Goal: Task Accomplishment & Management: Use online tool/utility

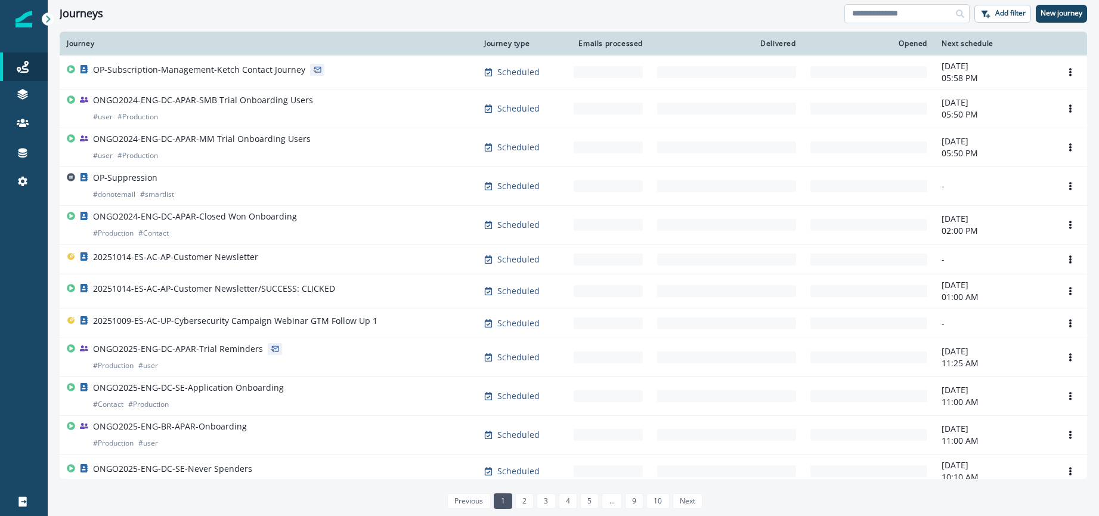
click at [893, 16] on input at bounding box center [907, 13] width 125 height 19
type input "**********"
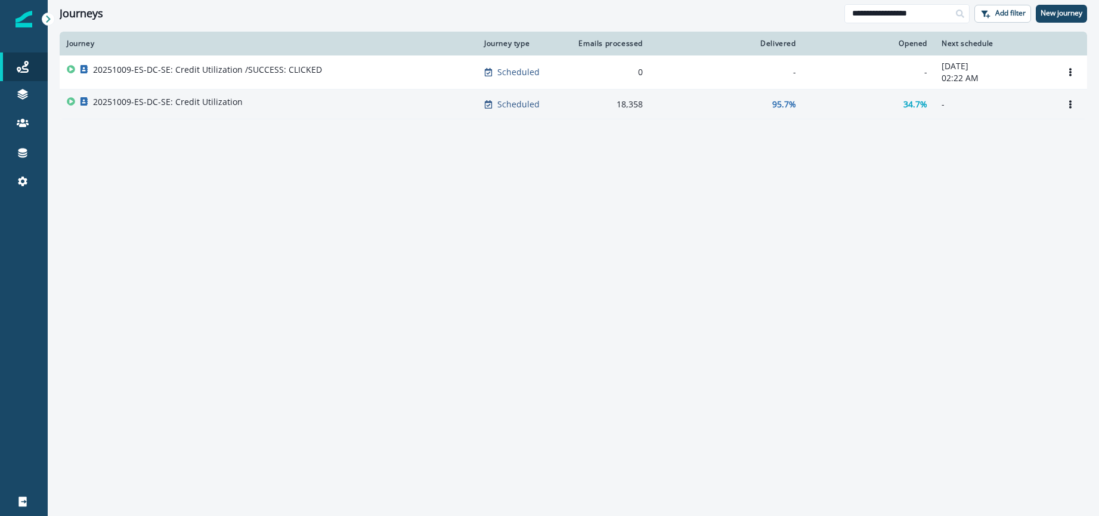
click at [195, 104] on p "20251009-ES-DC-SE: Credit Utilization" at bounding box center [168, 102] width 150 height 12
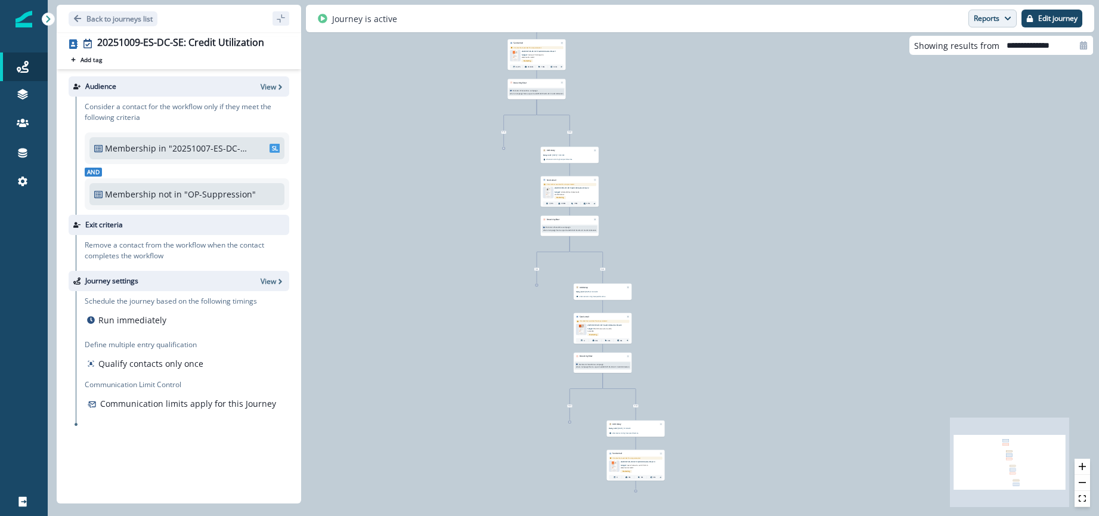
click at [1002, 22] on button "Reports" at bounding box center [993, 19] width 48 height 18
click at [945, 50] on p "Email Report" at bounding box center [929, 48] width 58 height 14
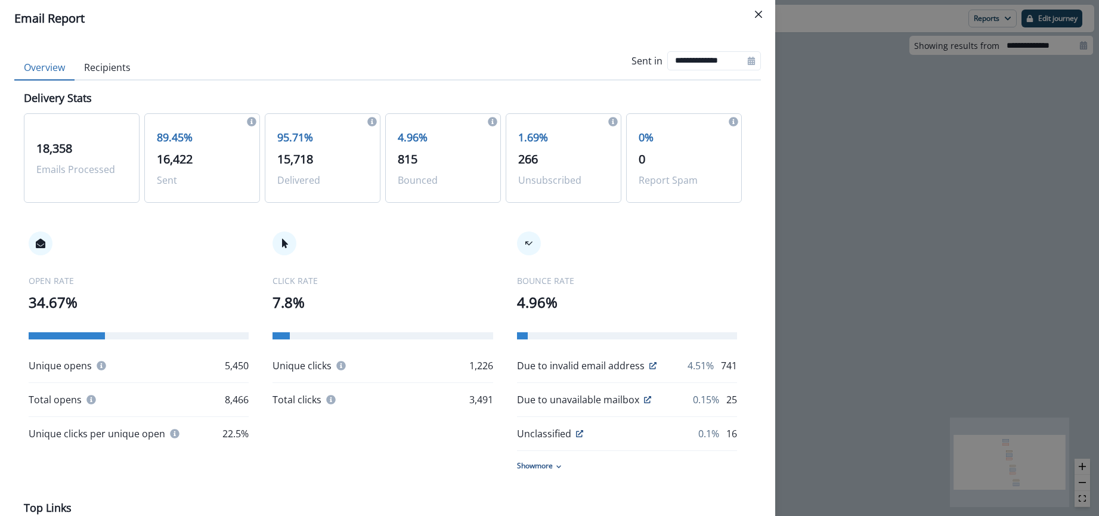
click at [293, 137] on p "95.71%" at bounding box center [322, 137] width 91 height 16
click at [293, 160] on span "15,718" at bounding box center [295, 159] width 36 height 16
click at [292, 137] on p "95.71%" at bounding box center [322, 137] width 91 height 16
click at [116, 55] on button "Recipients" at bounding box center [108, 67] width 66 height 25
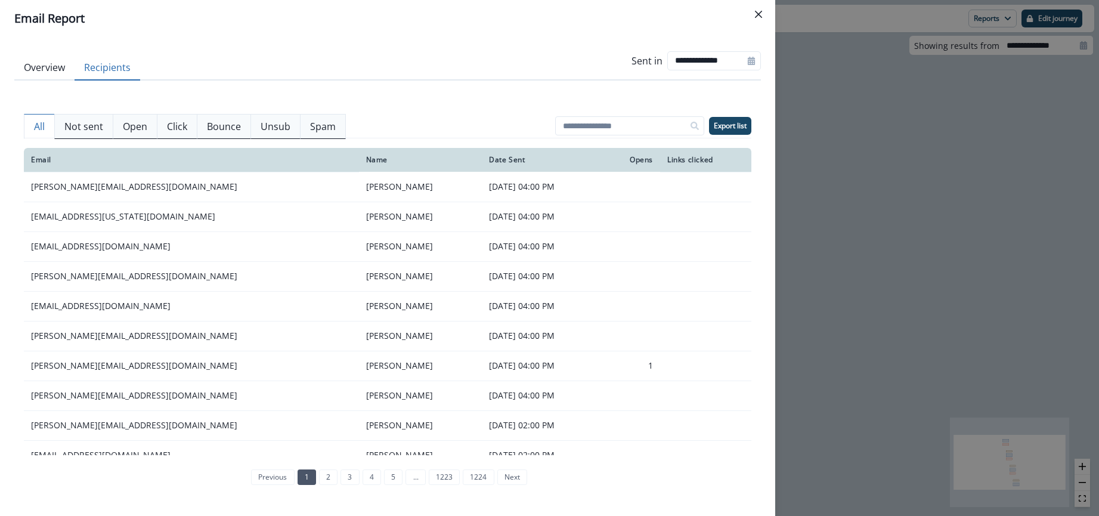
click at [70, 129] on p "Not sent" at bounding box center [83, 126] width 39 height 14
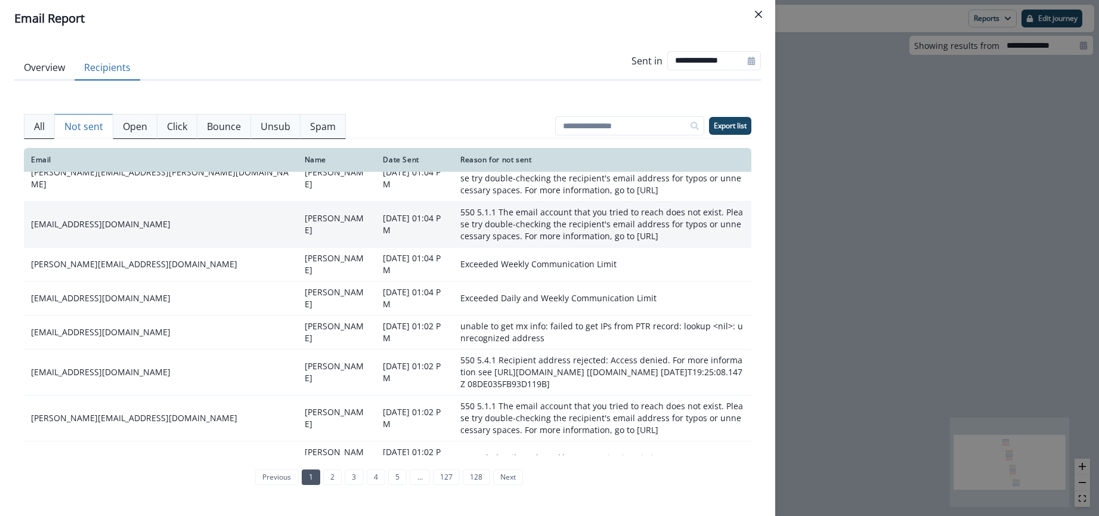
scroll to position [330, 0]
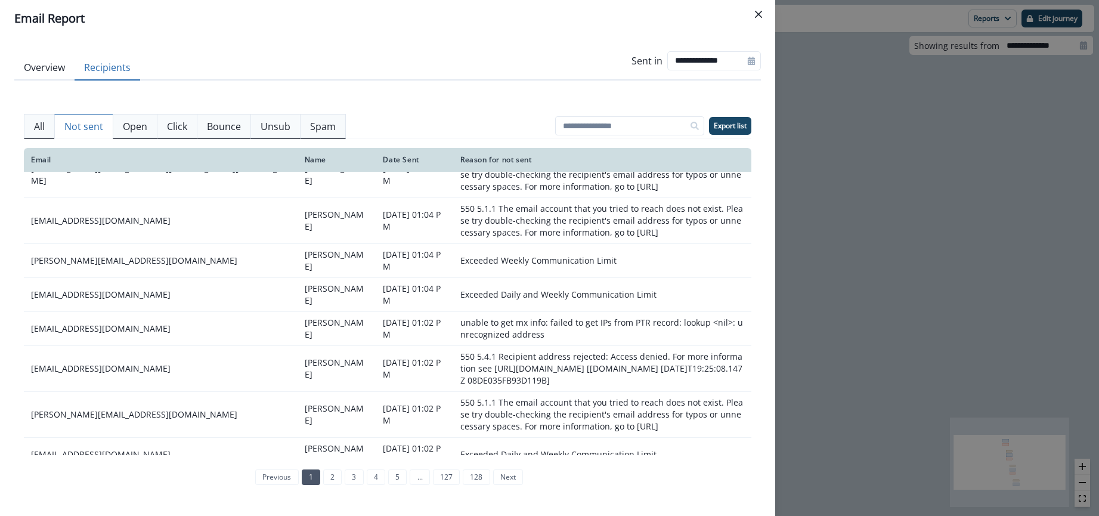
click at [32, 125] on button "All" at bounding box center [39, 126] width 31 height 25
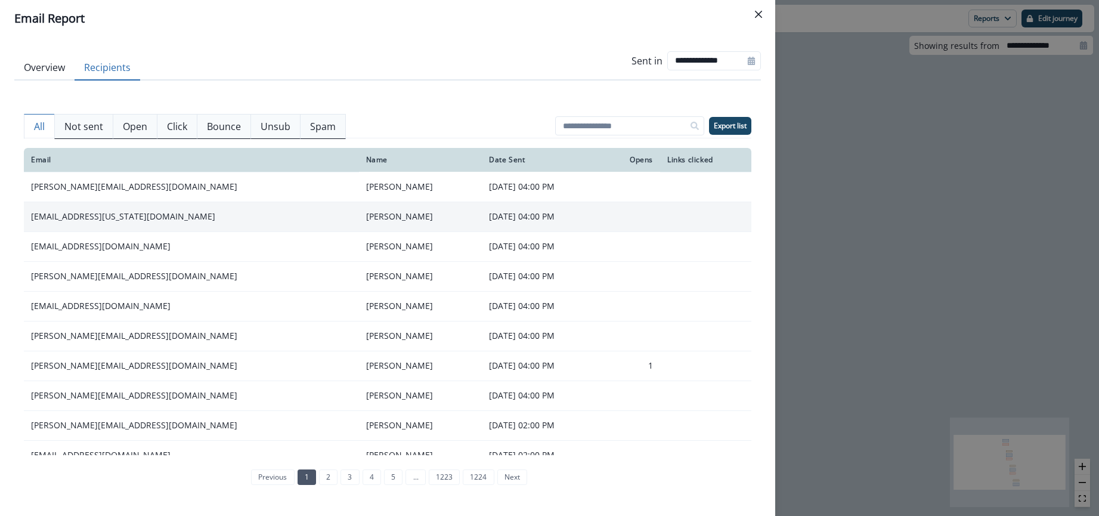
scroll to position [165, 0]
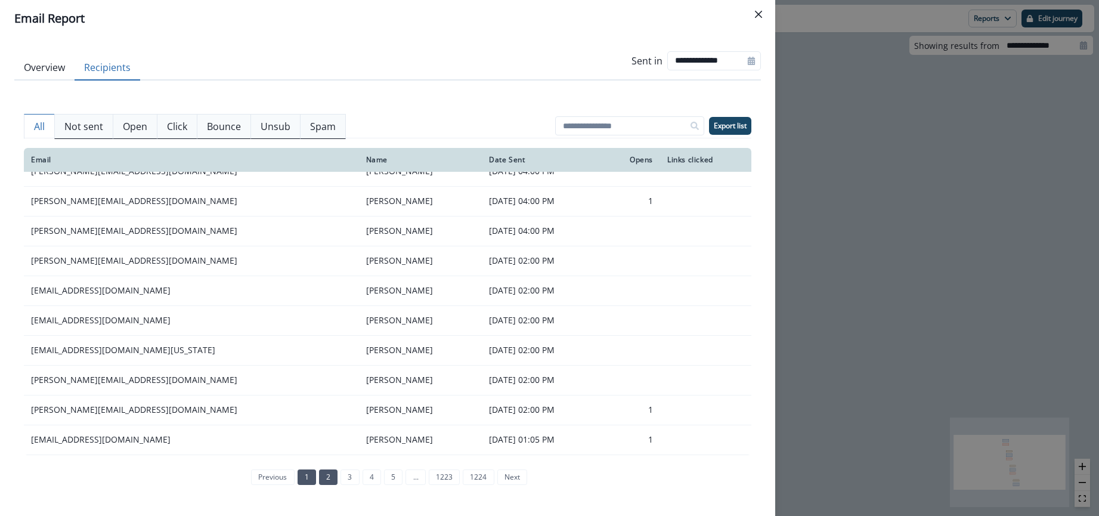
click at [327, 483] on link "2" at bounding box center [328, 477] width 18 height 16
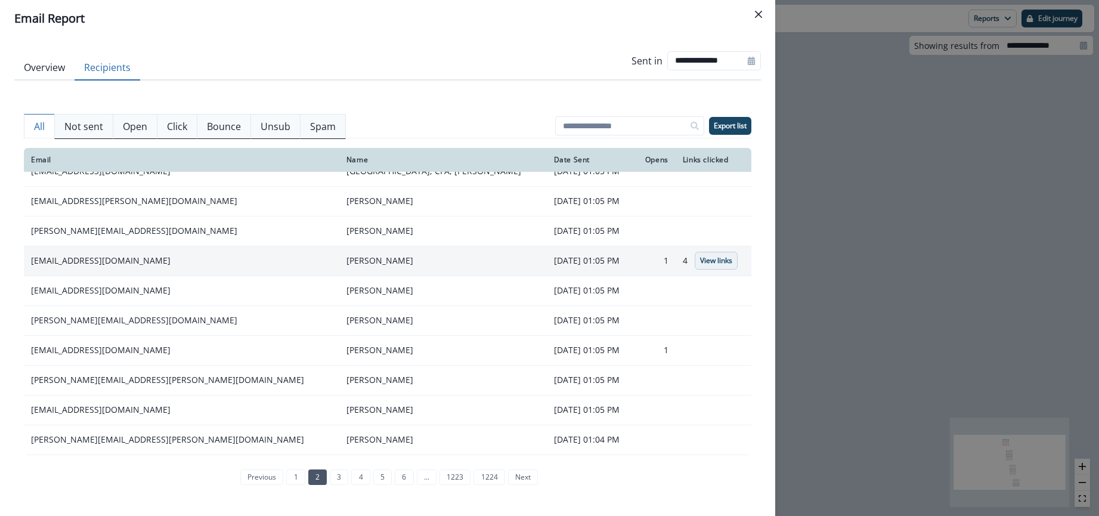
click at [701, 259] on p "View links" at bounding box center [716, 260] width 32 height 8
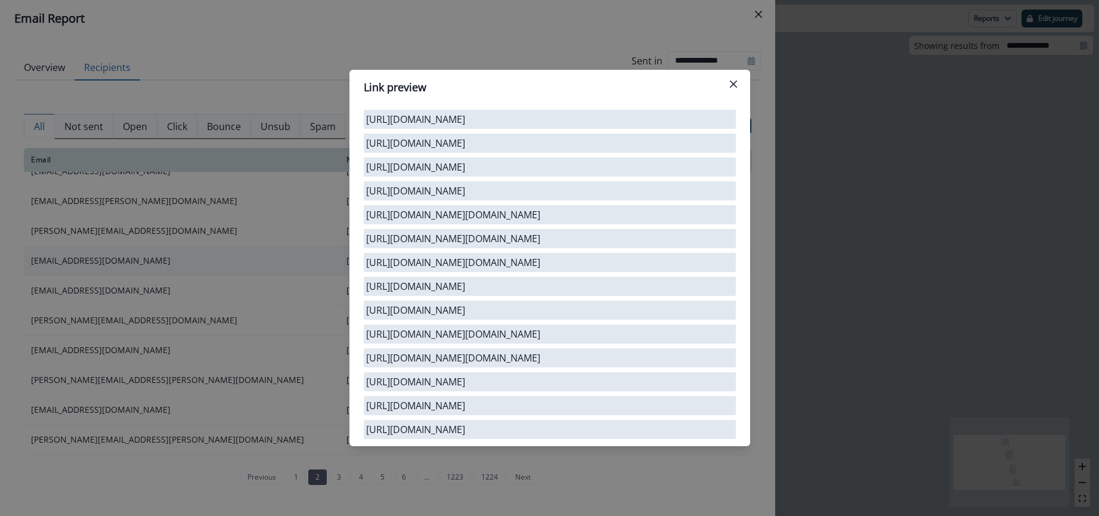
click at [260, 265] on div "Link preview [URL][DOMAIN_NAME] [URL][DOMAIN_NAME] [URL][DOMAIN_NAME] [URL][DOM…" at bounding box center [549, 258] width 1099 height 516
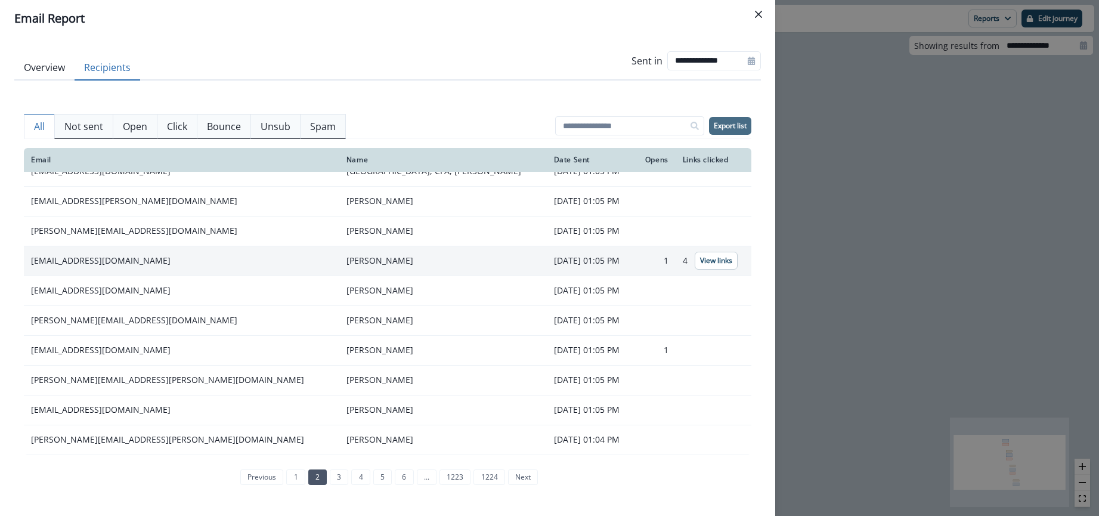
click at [728, 123] on p "Export list" at bounding box center [730, 126] width 33 height 8
